Goal: Obtain resource: Download file/media

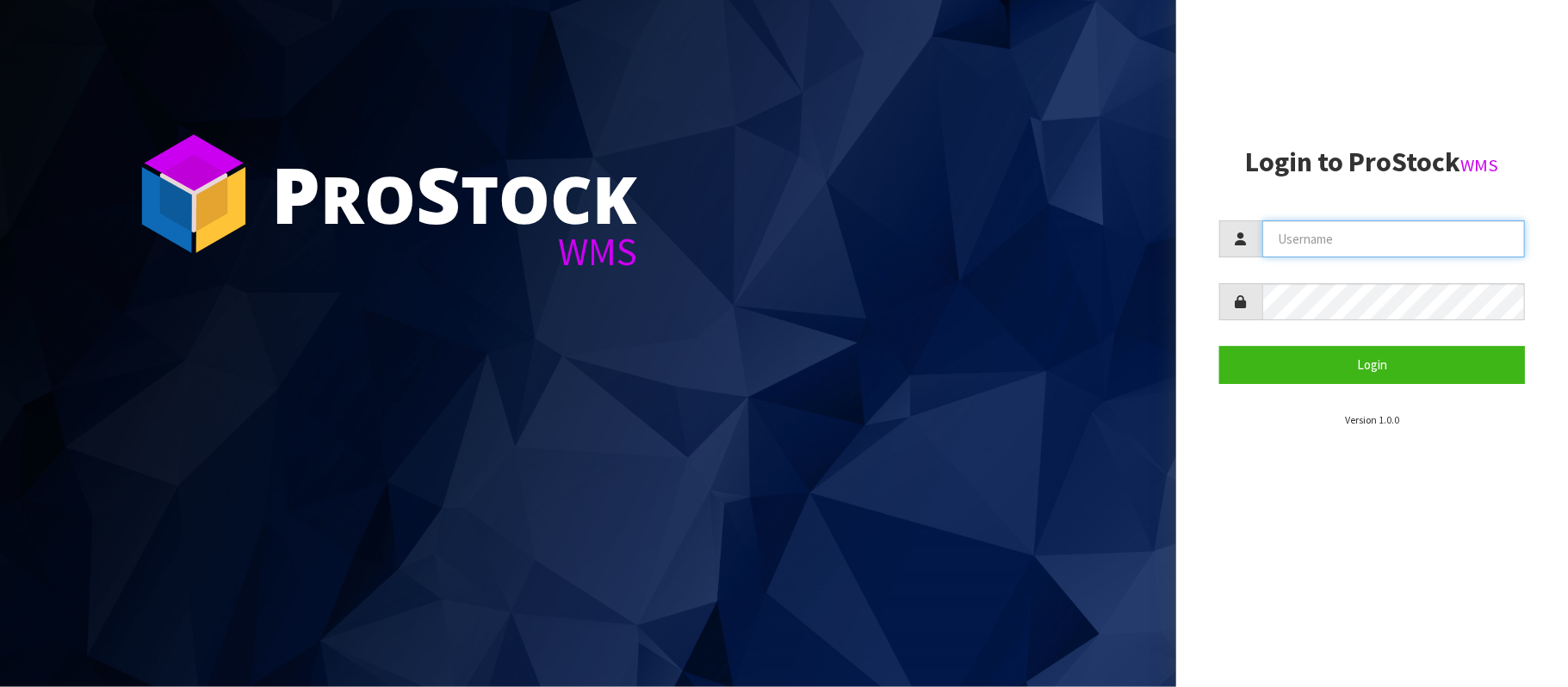
click at [1343, 242] on input "text" at bounding box center [1393, 239] width 262 height 37
type input "[PERSON_NAME][EMAIL_ADDRESS][DOMAIN_NAME]"
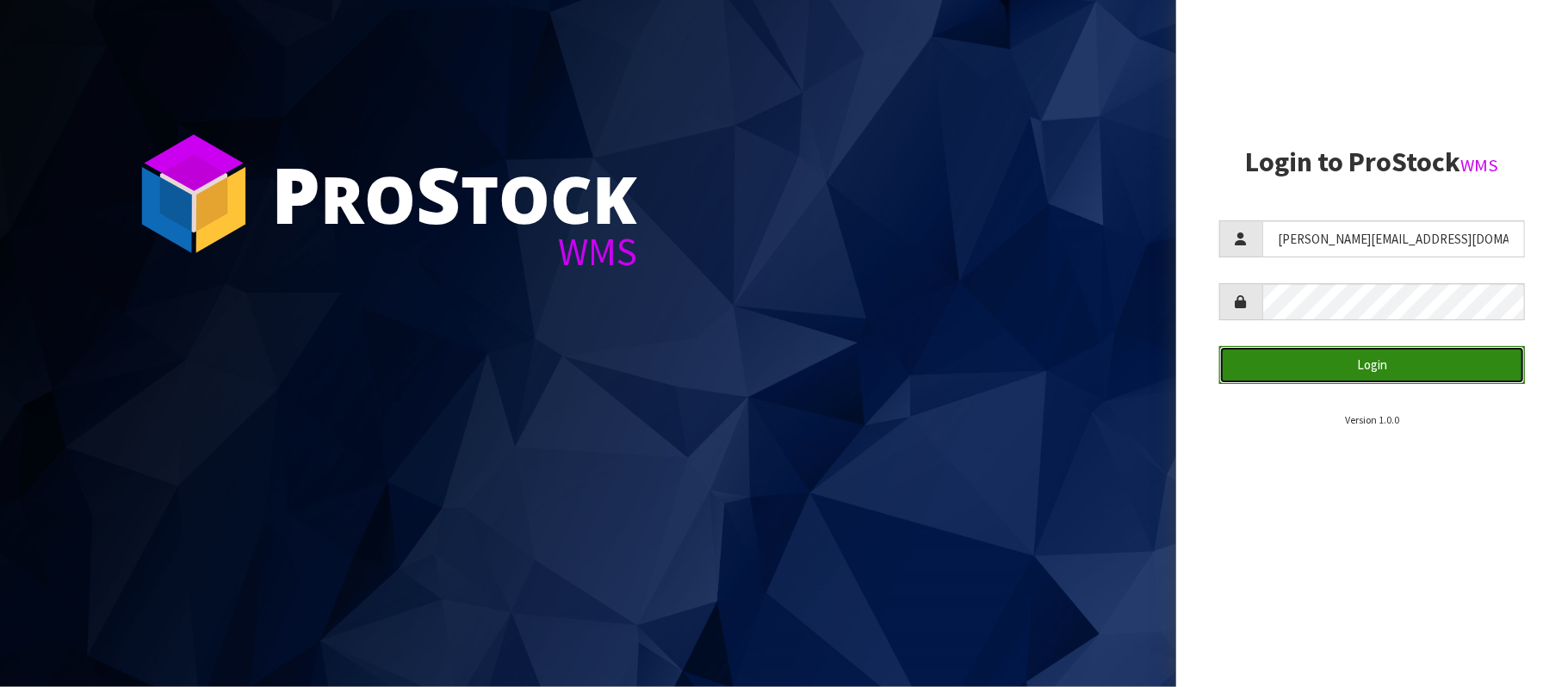
click at [1360, 362] on button "Login" at bounding box center [1372, 364] width 306 height 37
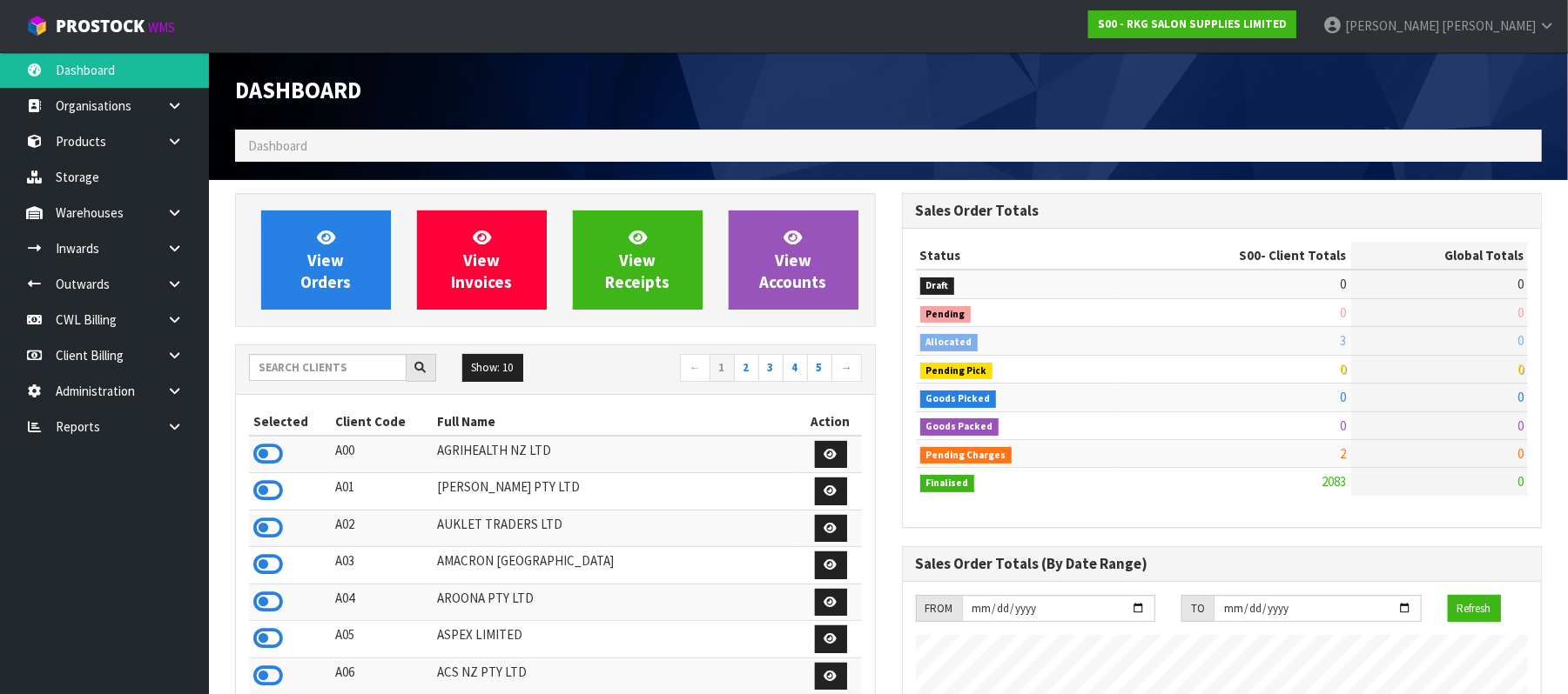
scroll to position [1324, 667]
click at [179, 426] on icon at bounding box center [174, 427] width 16 height 13
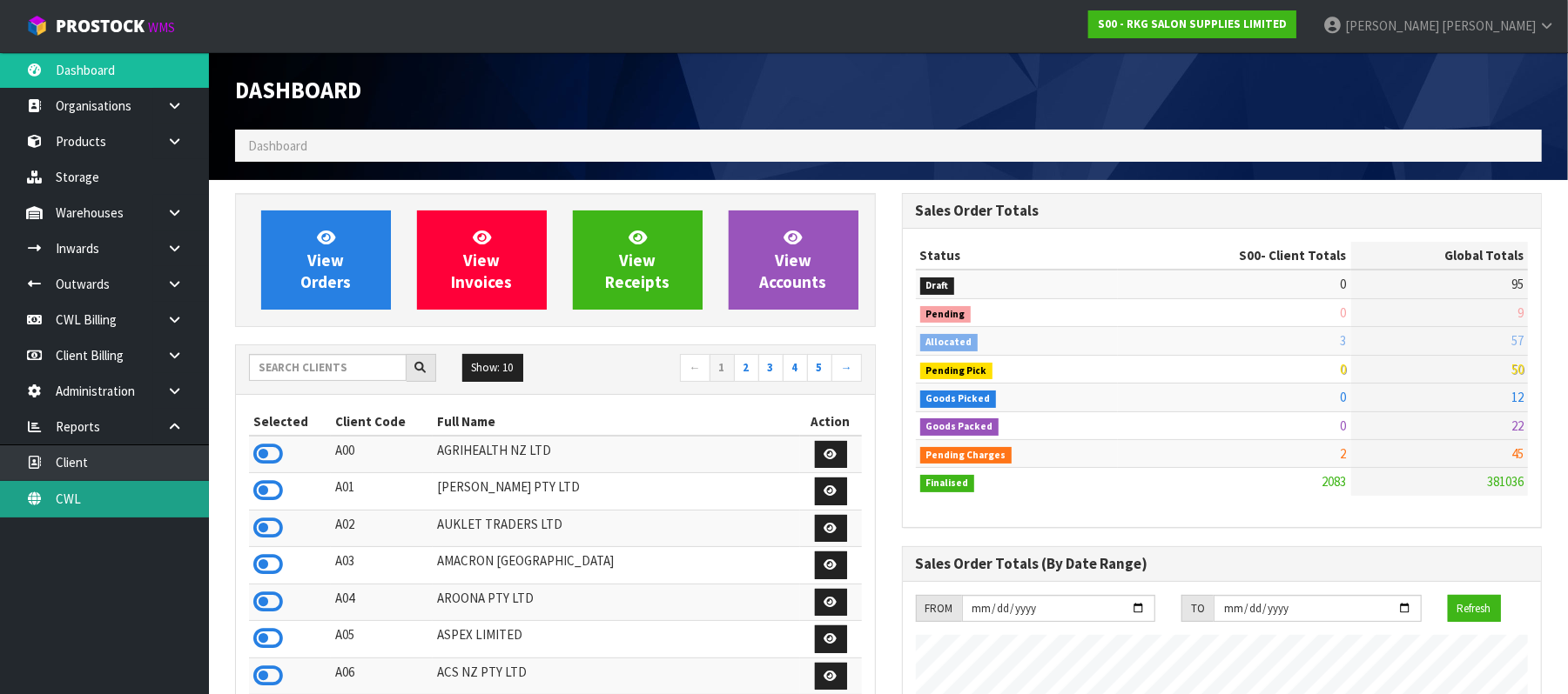
click at [133, 508] on link "CWL" at bounding box center [104, 499] width 209 height 35
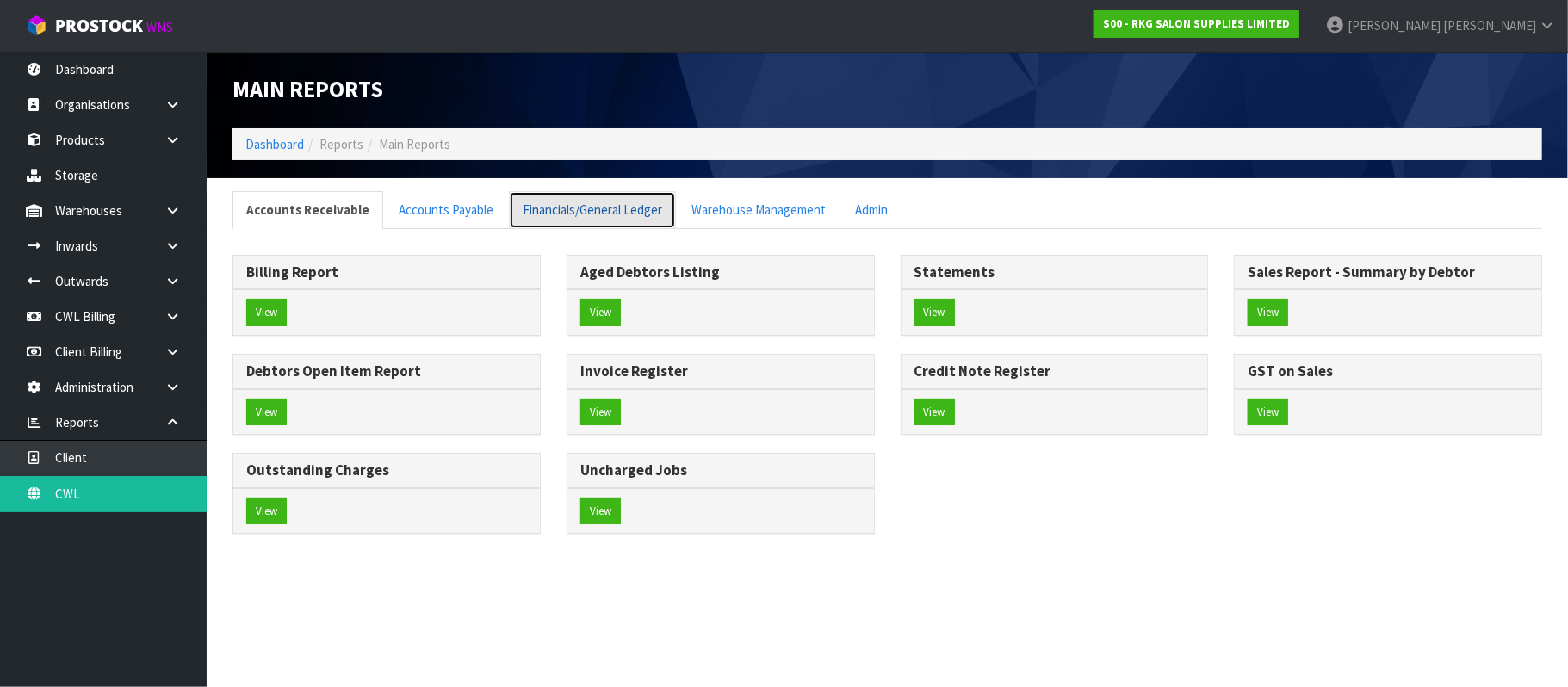
click at [592, 205] on link "Financials/General Ledger" at bounding box center [592, 209] width 167 height 37
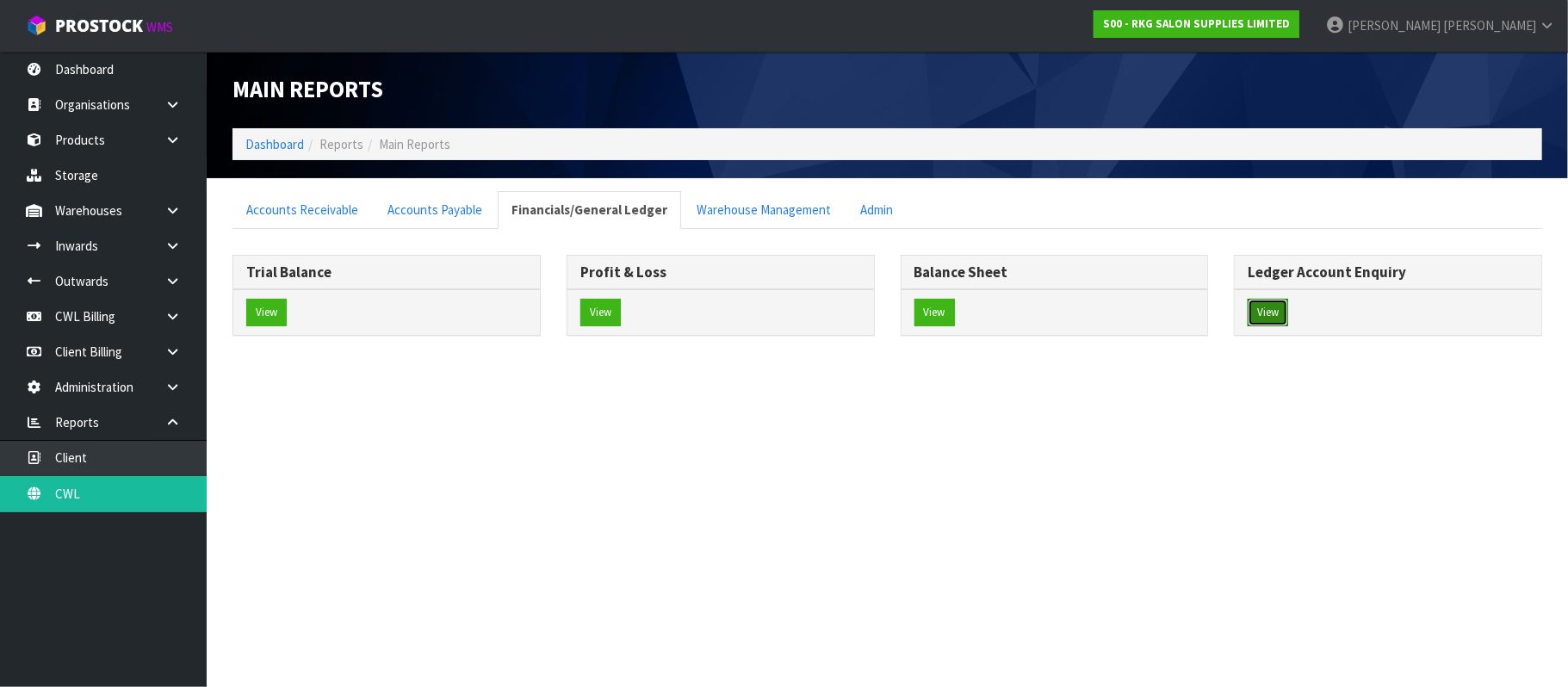
click at [1266, 310] on button "View" at bounding box center [1268, 312] width 41 height 27
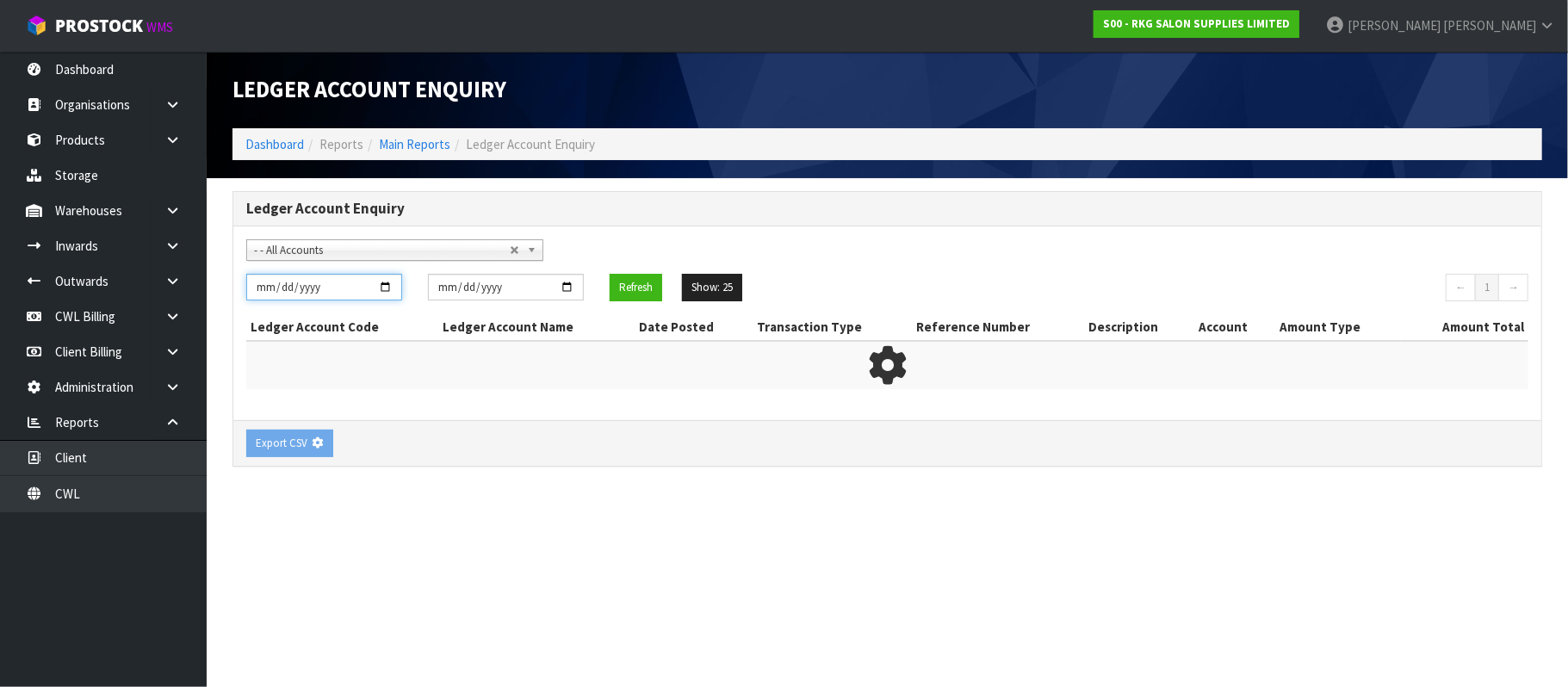
click at [390, 286] on input "[DATE]" at bounding box center [324, 287] width 156 height 26
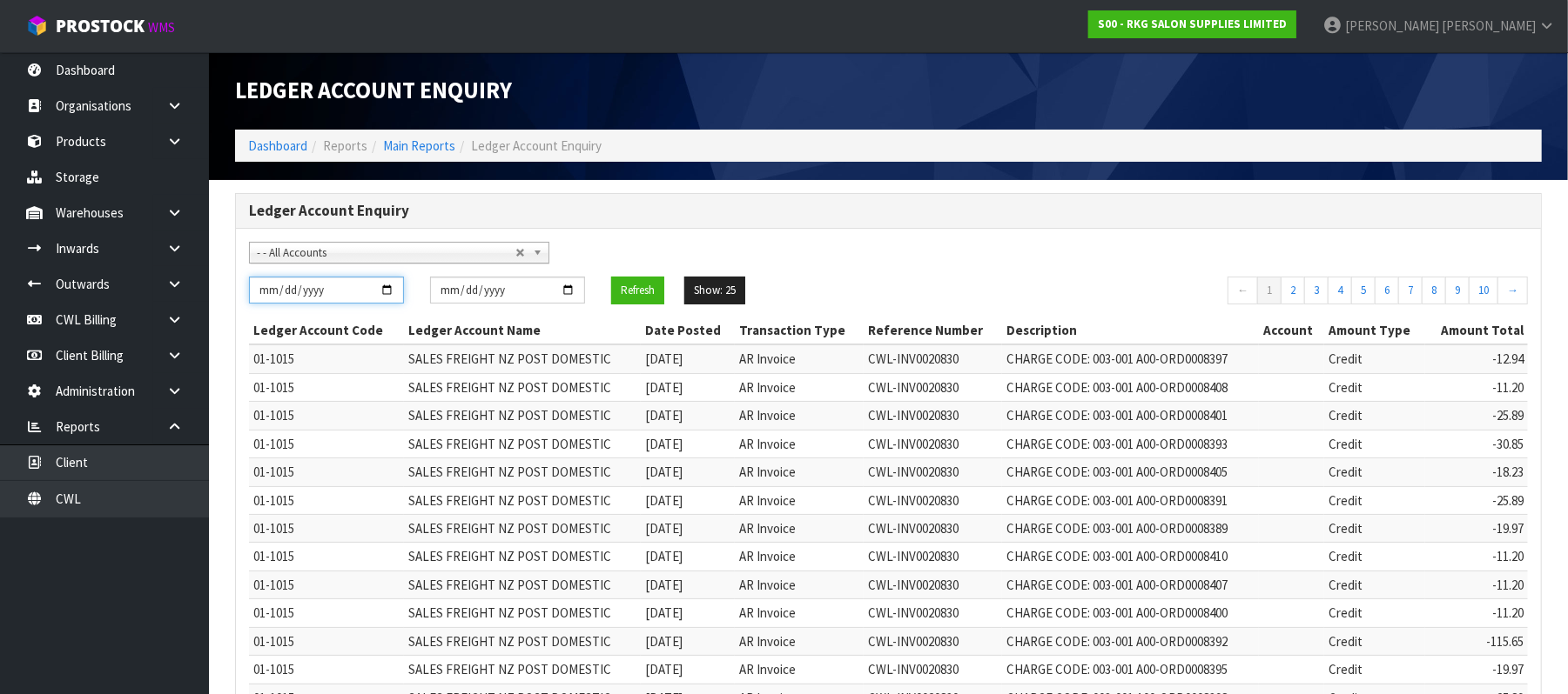
type input "[DATE]"
click at [575, 290] on input "[DATE]" at bounding box center [507, 290] width 155 height 27
click at [564, 296] on input "[DATE]" at bounding box center [507, 290] width 155 height 27
type input "[DATE]"
click at [641, 290] on button "Refresh" at bounding box center [638, 290] width 53 height 28
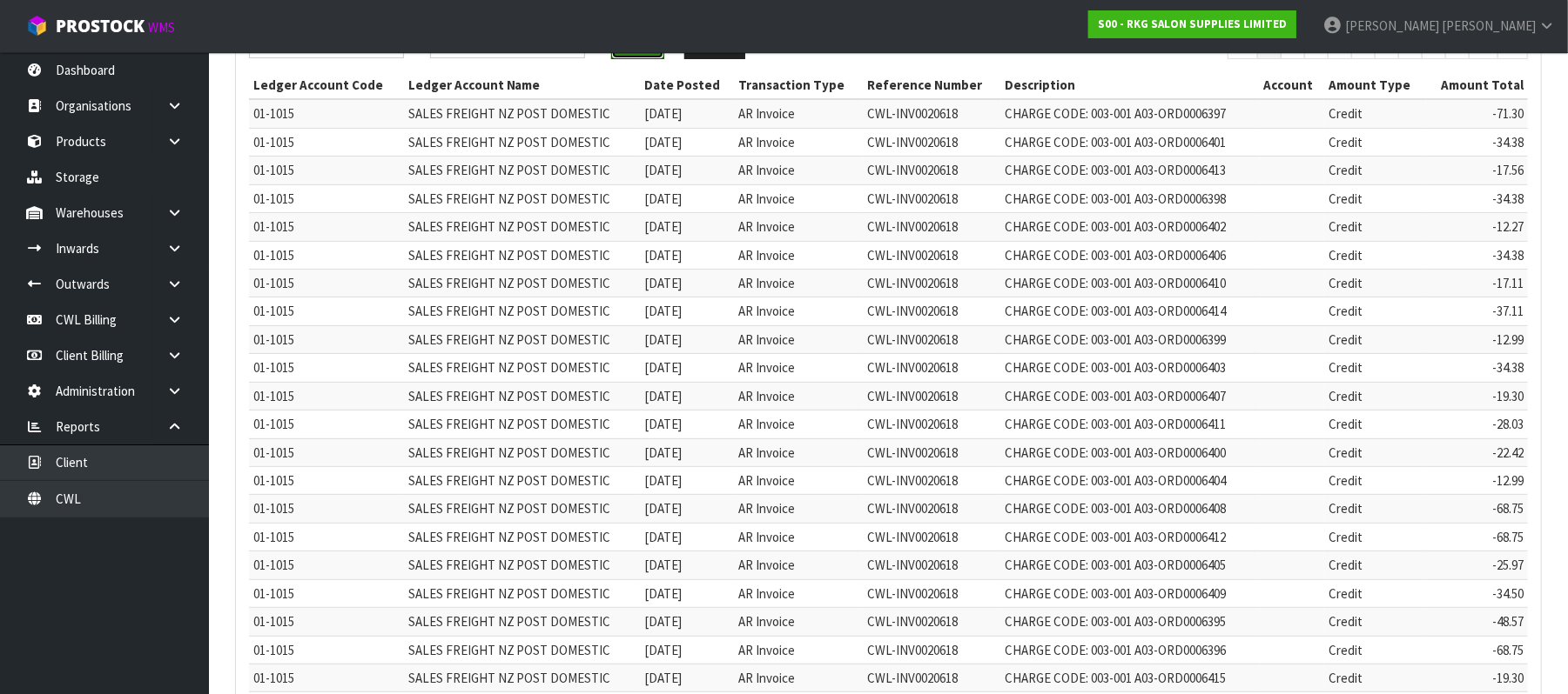
scroll to position [472, 0]
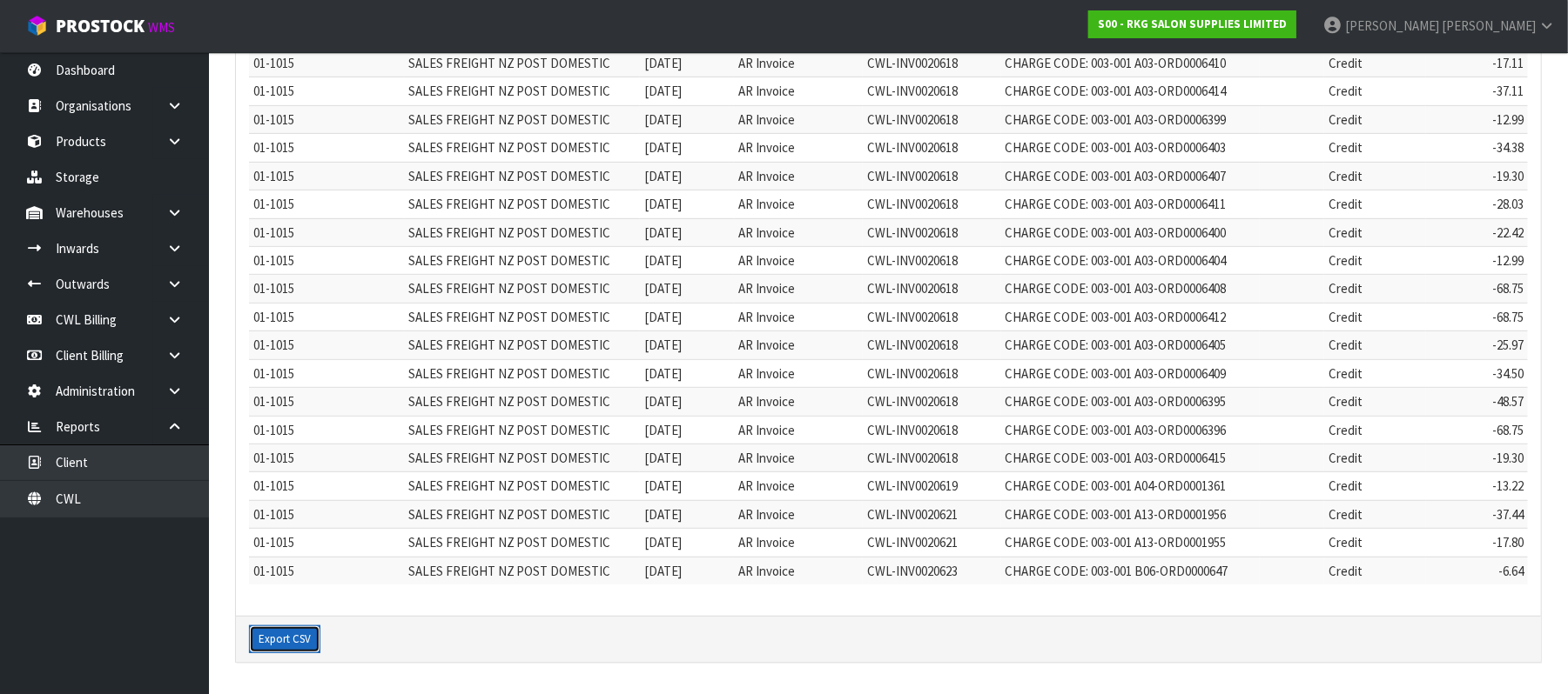
click at [277, 641] on button "Export CSV" at bounding box center [284, 639] width 72 height 28
click at [365, 411] on td "01- 1015" at bounding box center [326, 401] width 155 height 28
